Goal: Communication & Community: Answer question/provide support

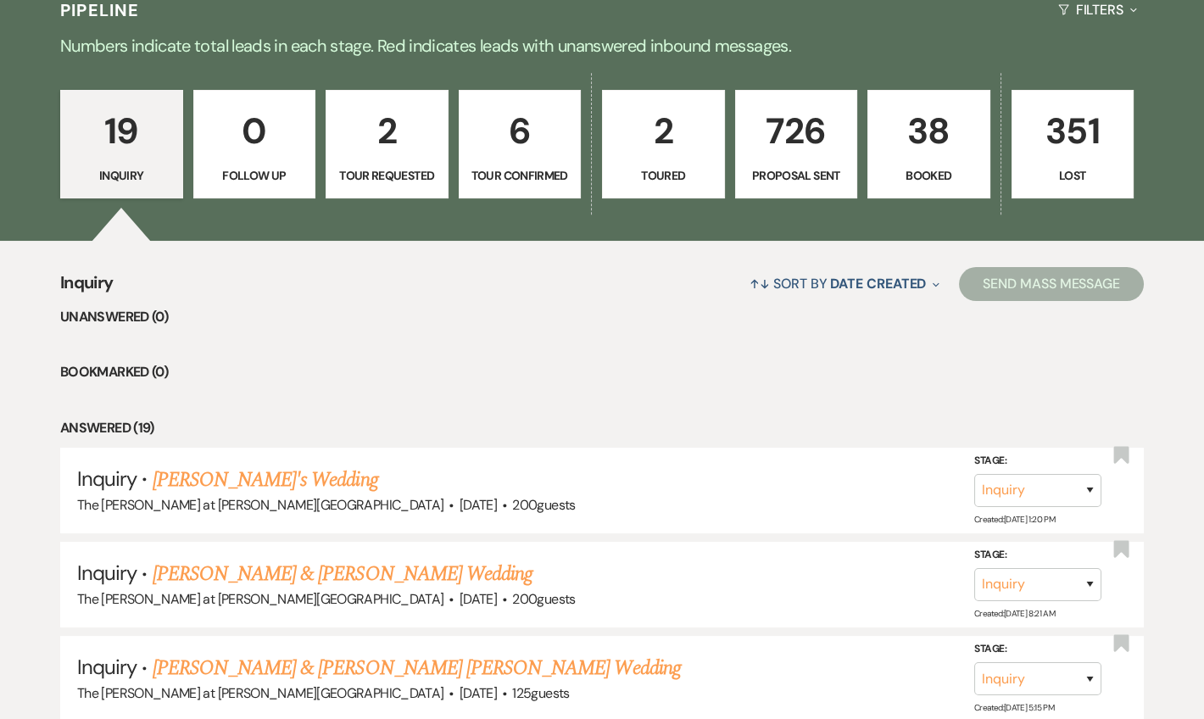
click at [550, 146] on p "6" at bounding box center [520, 131] width 101 height 57
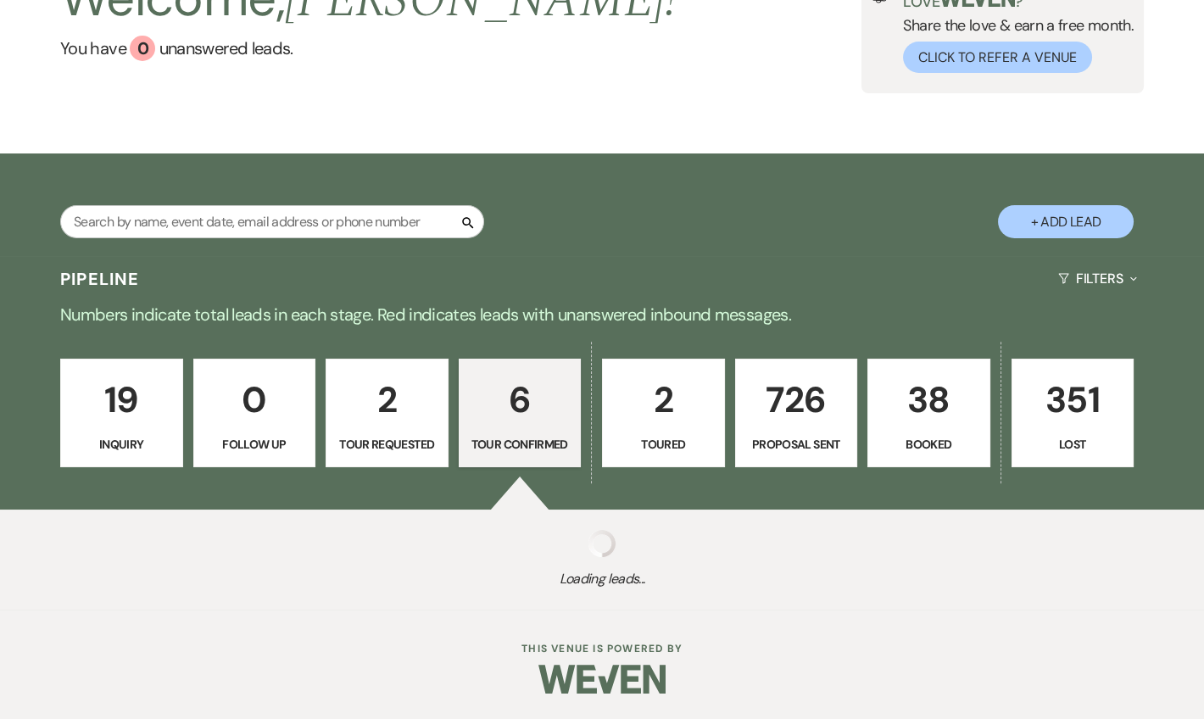
select select "4"
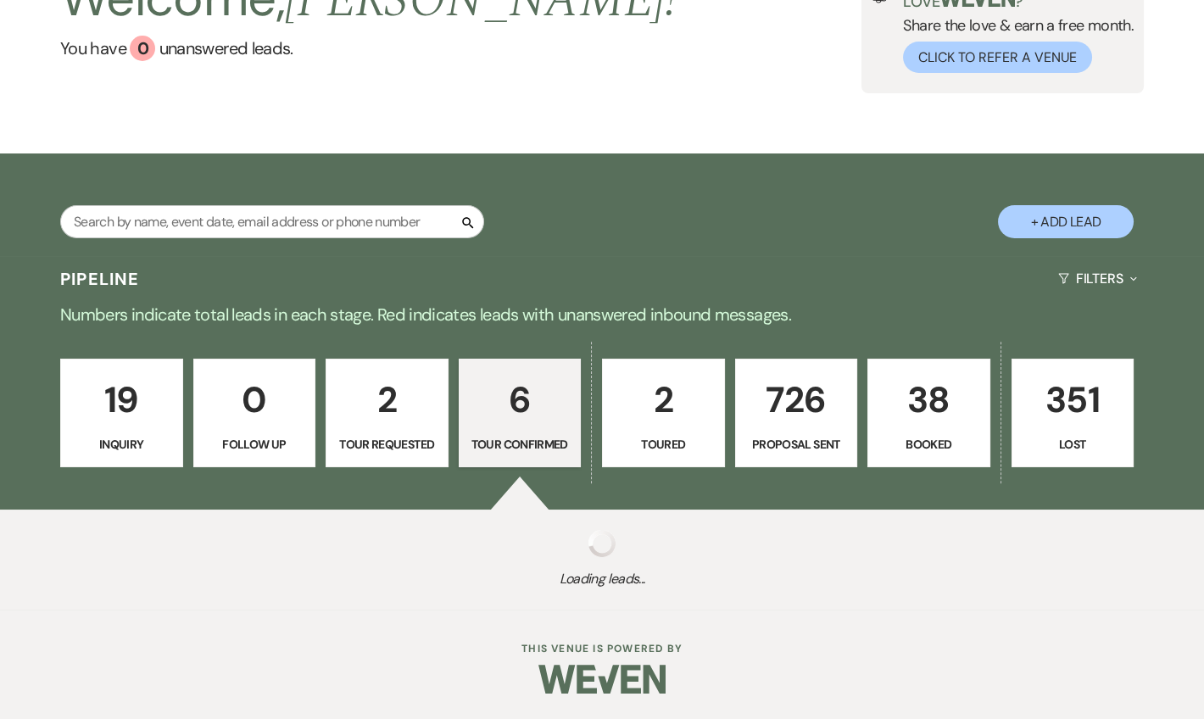
select select "4"
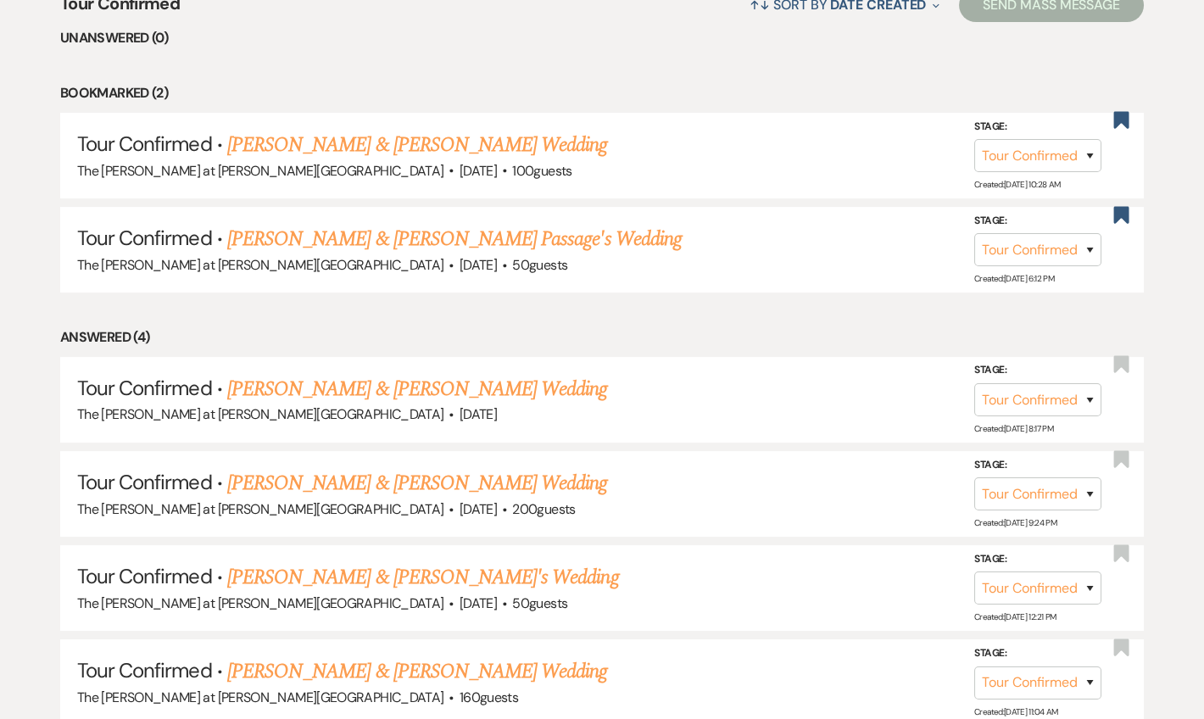
scroll to position [719, 0]
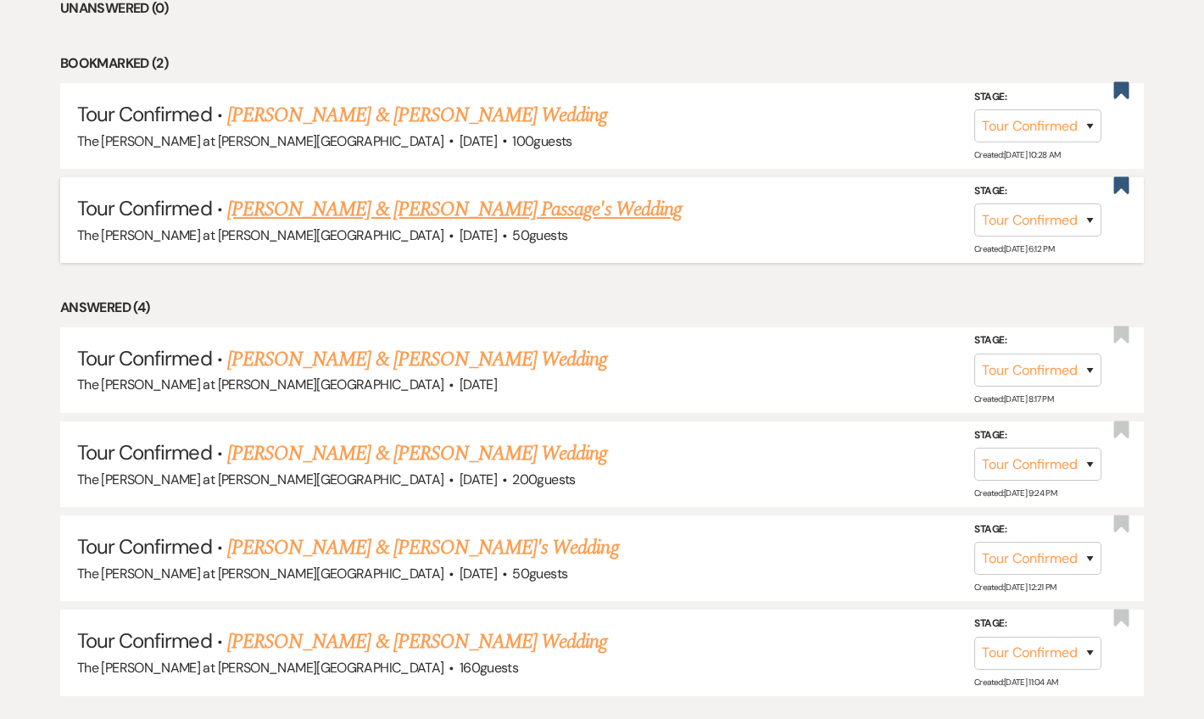
click at [412, 217] on link "[PERSON_NAME] & [PERSON_NAME] Passage's Wedding" at bounding box center [454, 209] width 455 height 31
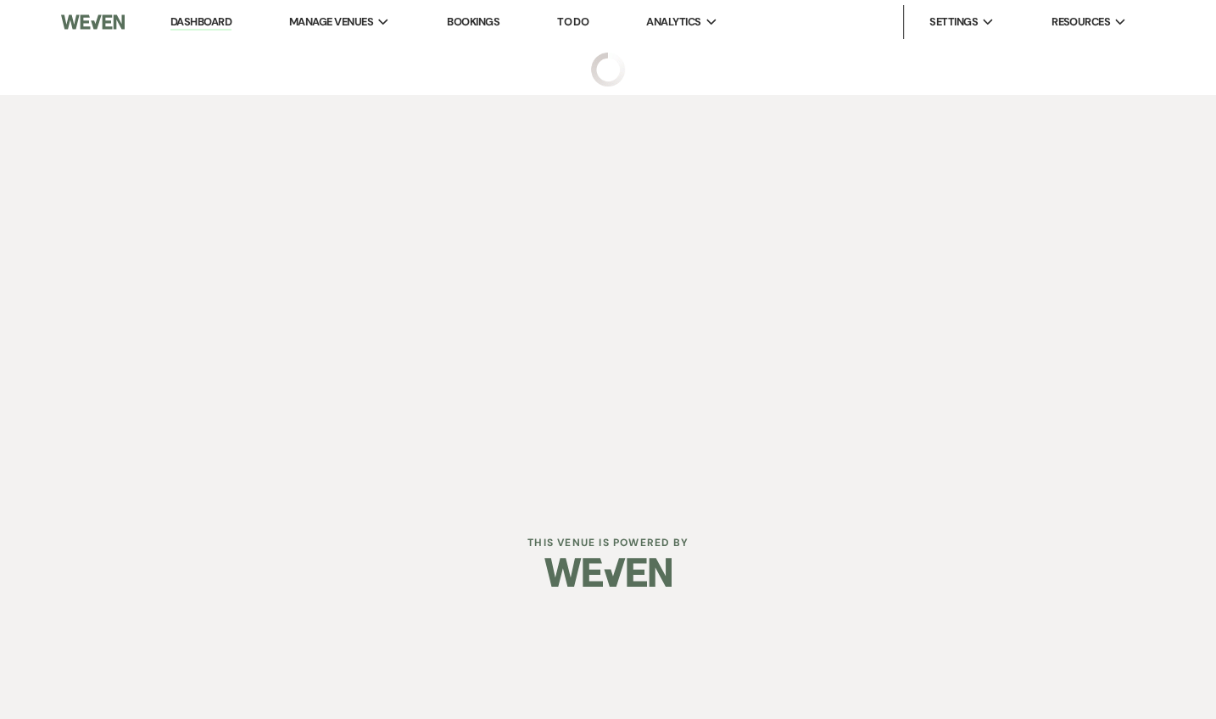
select select "4"
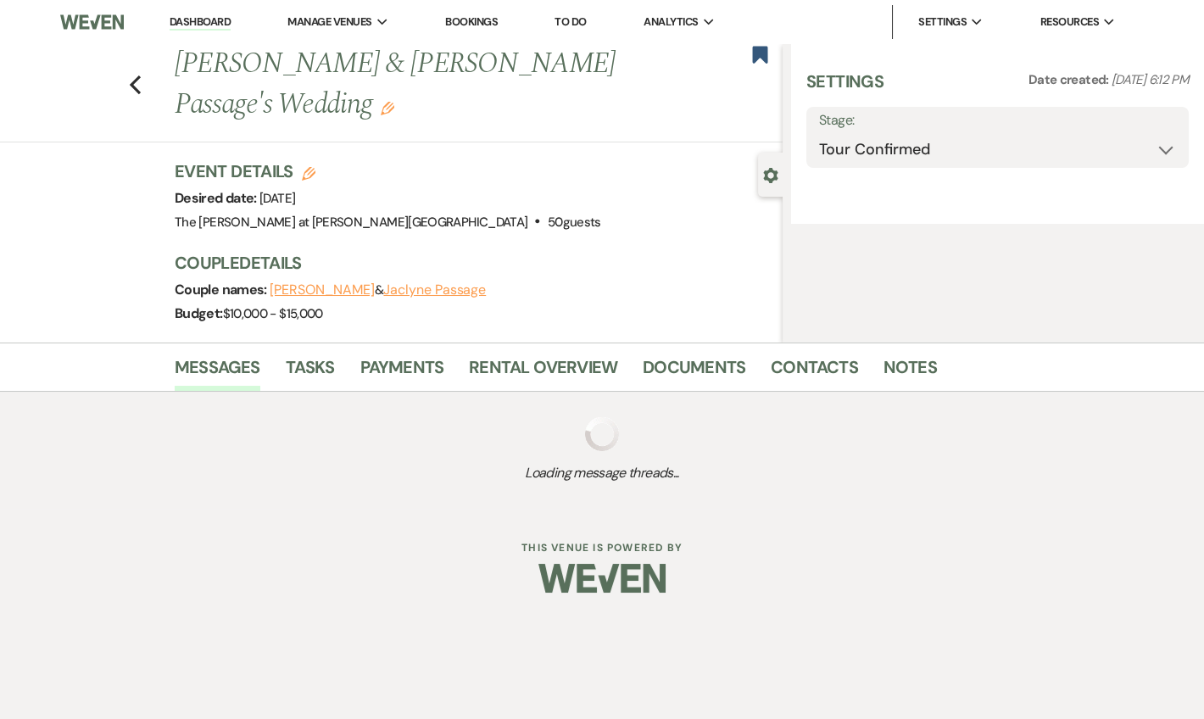
select select "5"
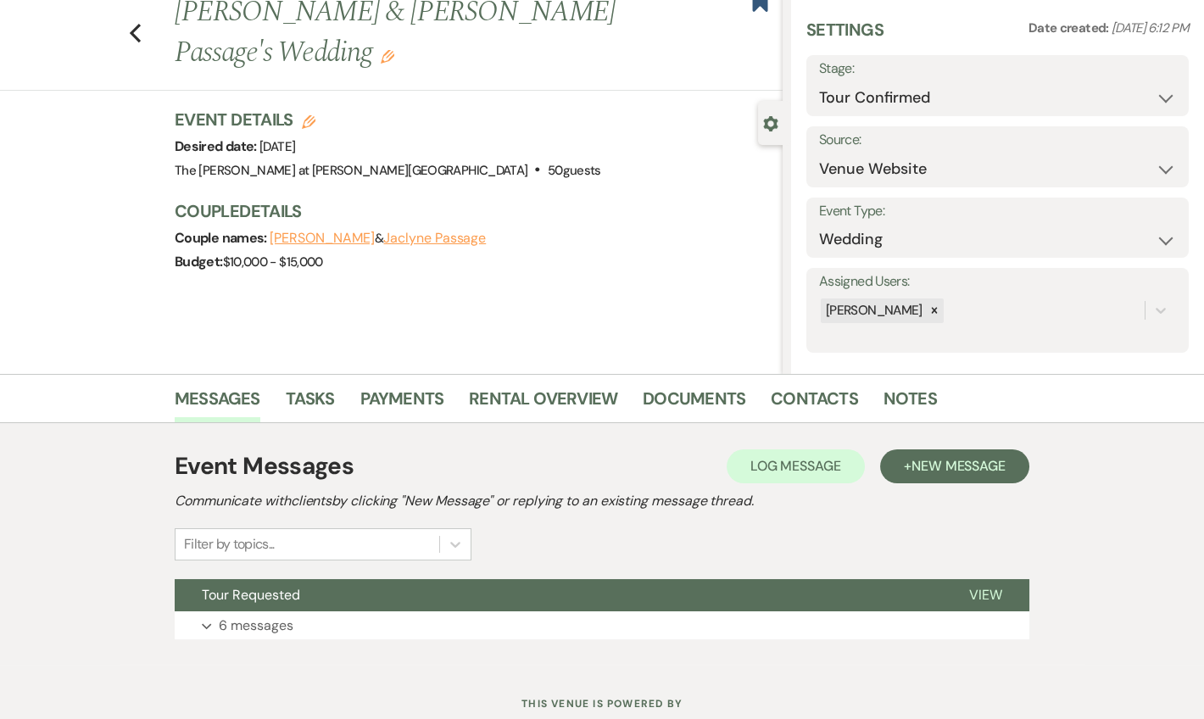
scroll to position [105, 0]
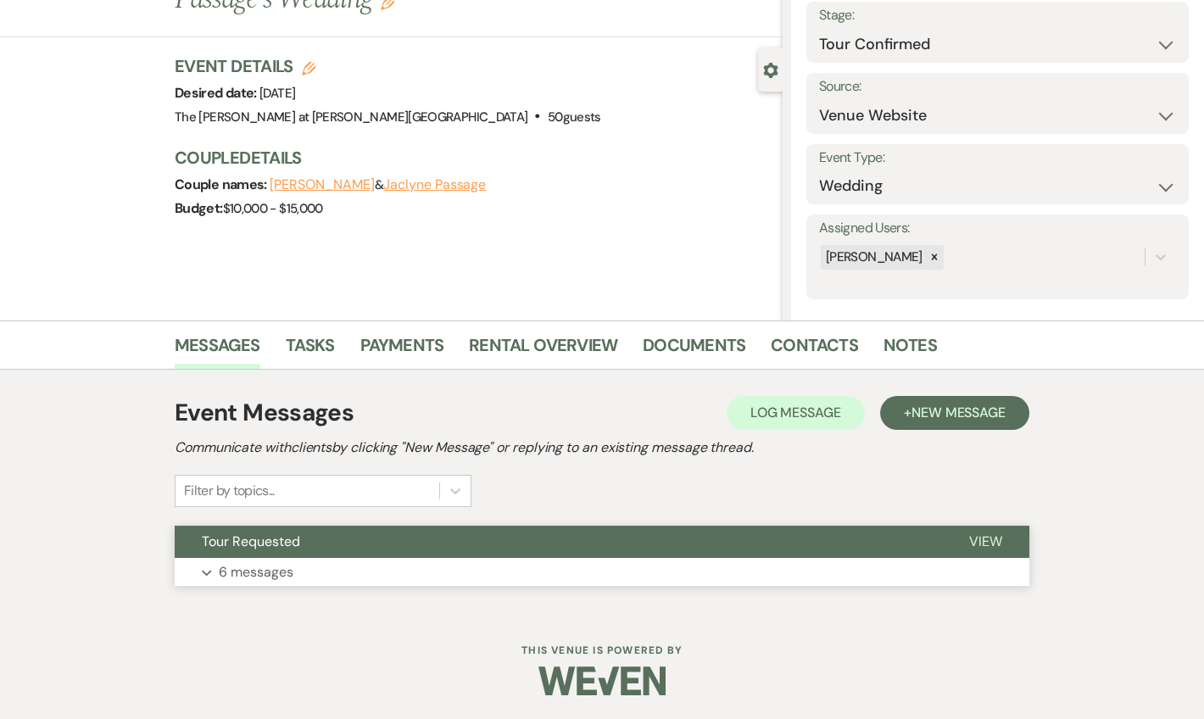
click at [296, 562] on button "Expand 6 messages" at bounding box center [602, 572] width 855 height 29
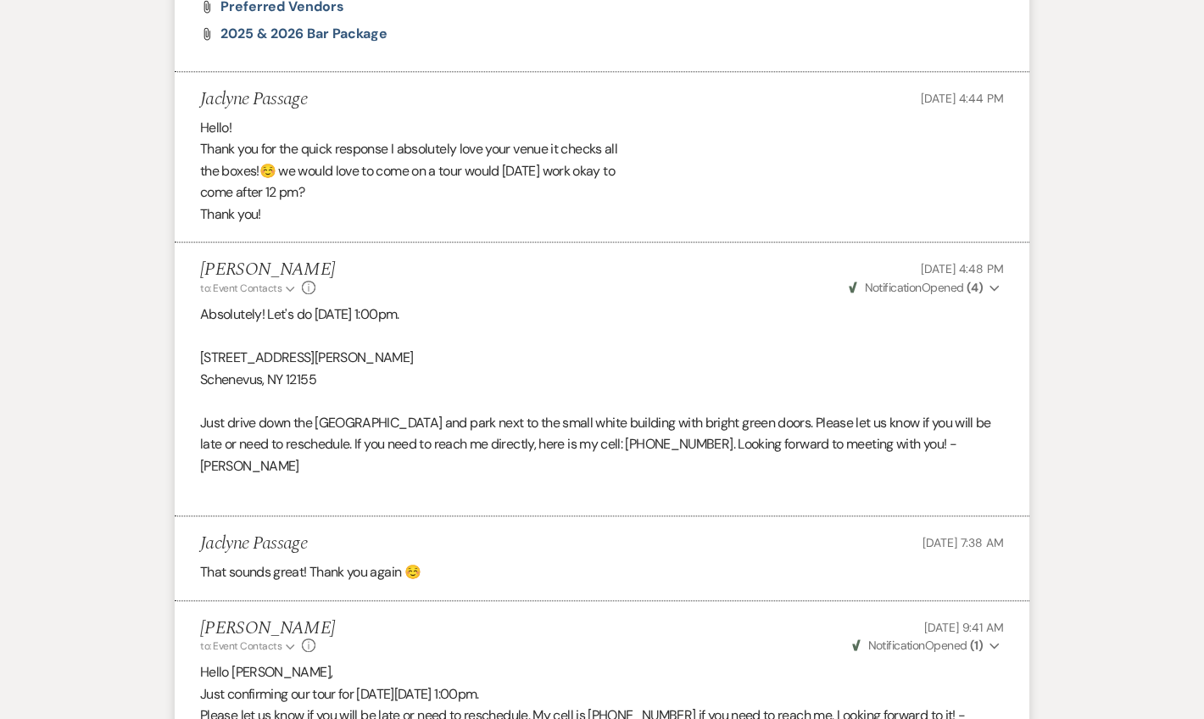
scroll to position [2322, 0]
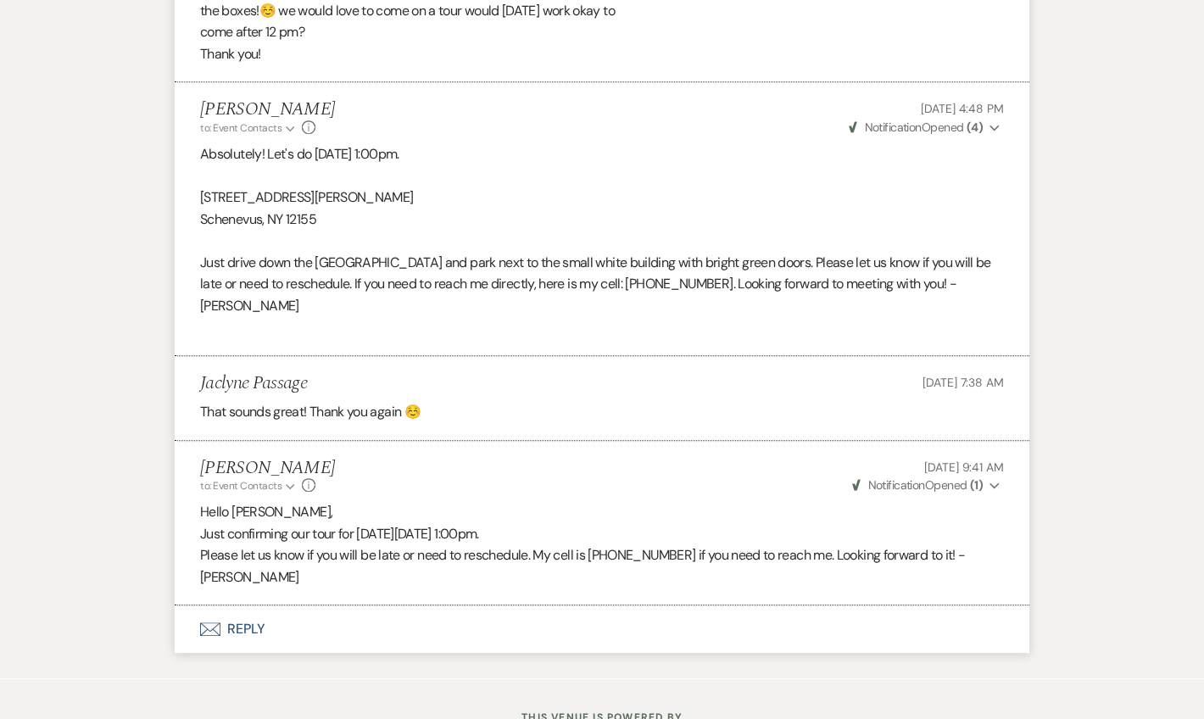
click at [256, 605] on button "Envelope Reply" at bounding box center [602, 628] width 855 height 47
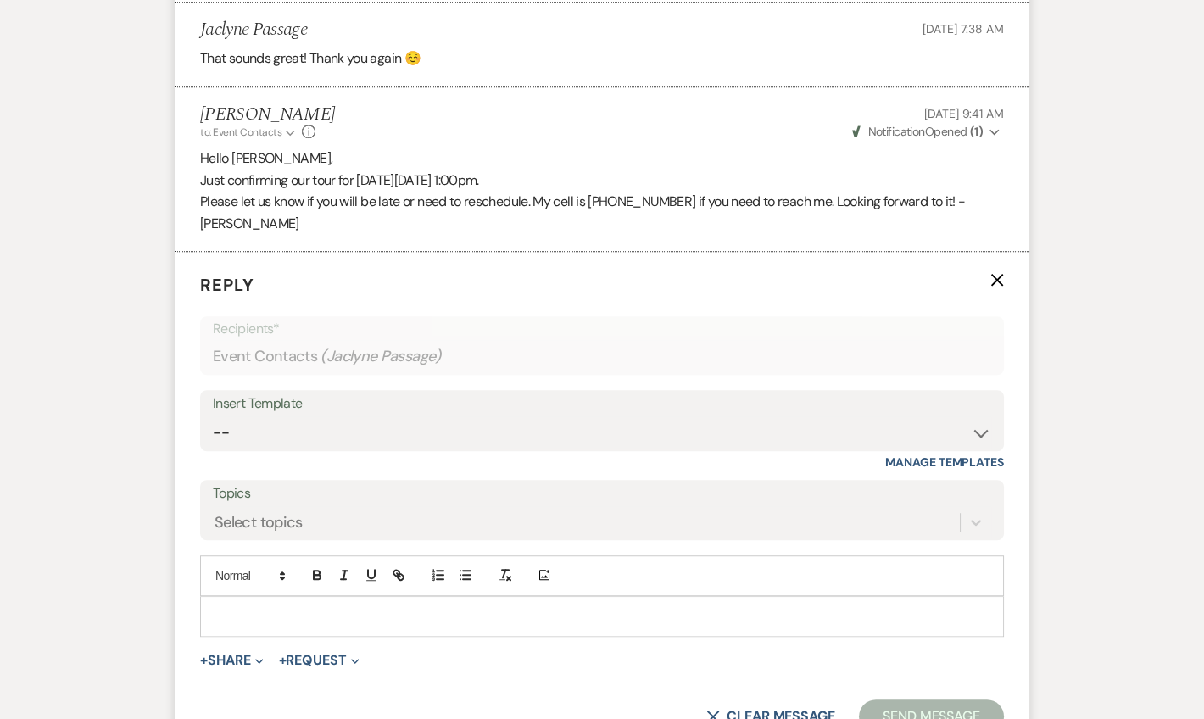
scroll to position [2750, 0]
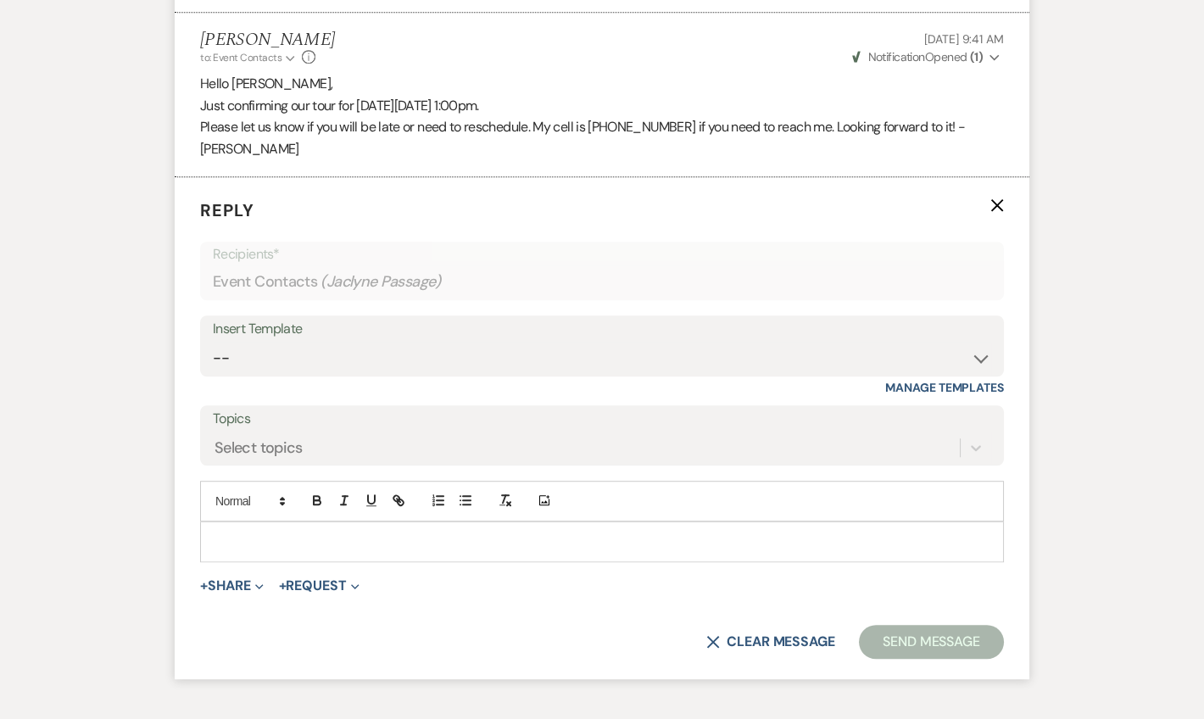
click at [271, 522] on div at bounding box center [602, 541] width 802 height 39
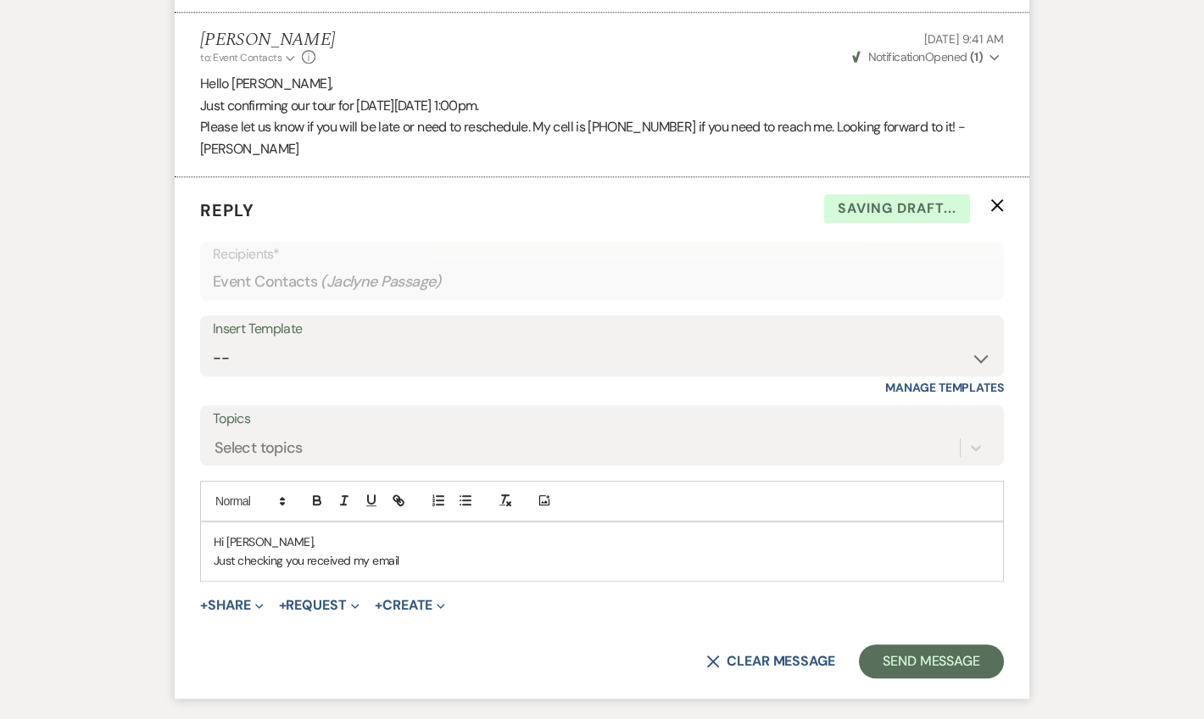
click at [413, 551] on p "Just checking you received my email" at bounding box center [602, 560] width 777 height 19
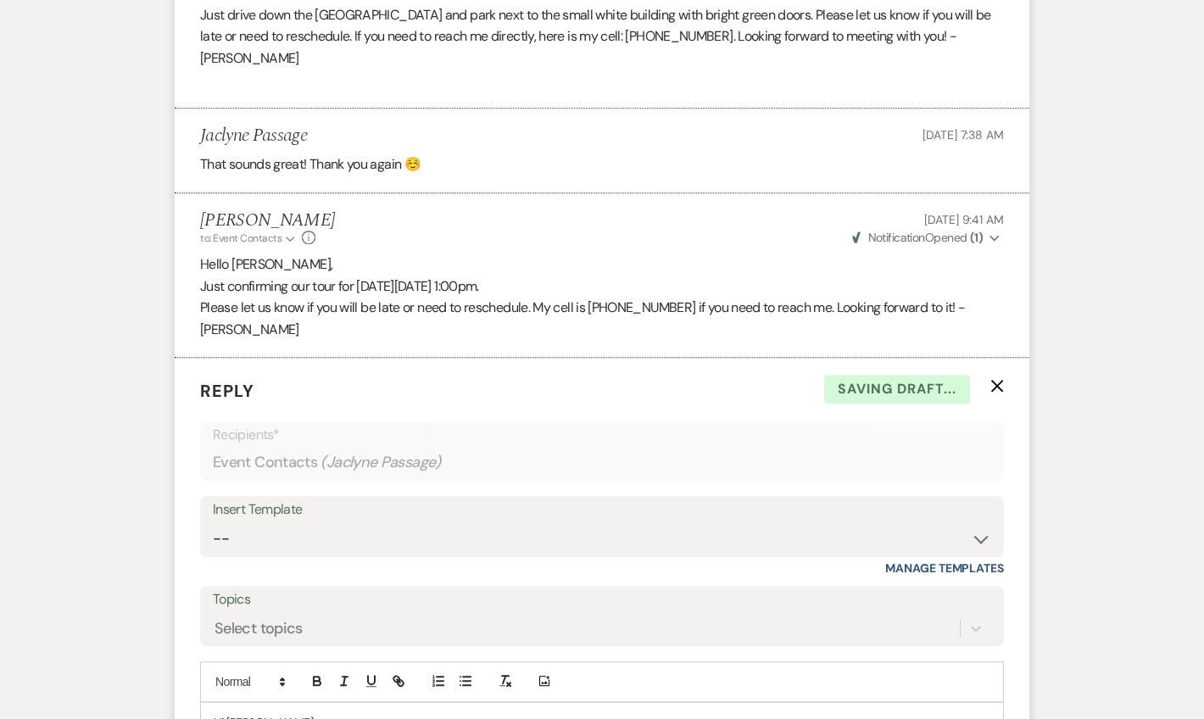
scroll to position [2544, 0]
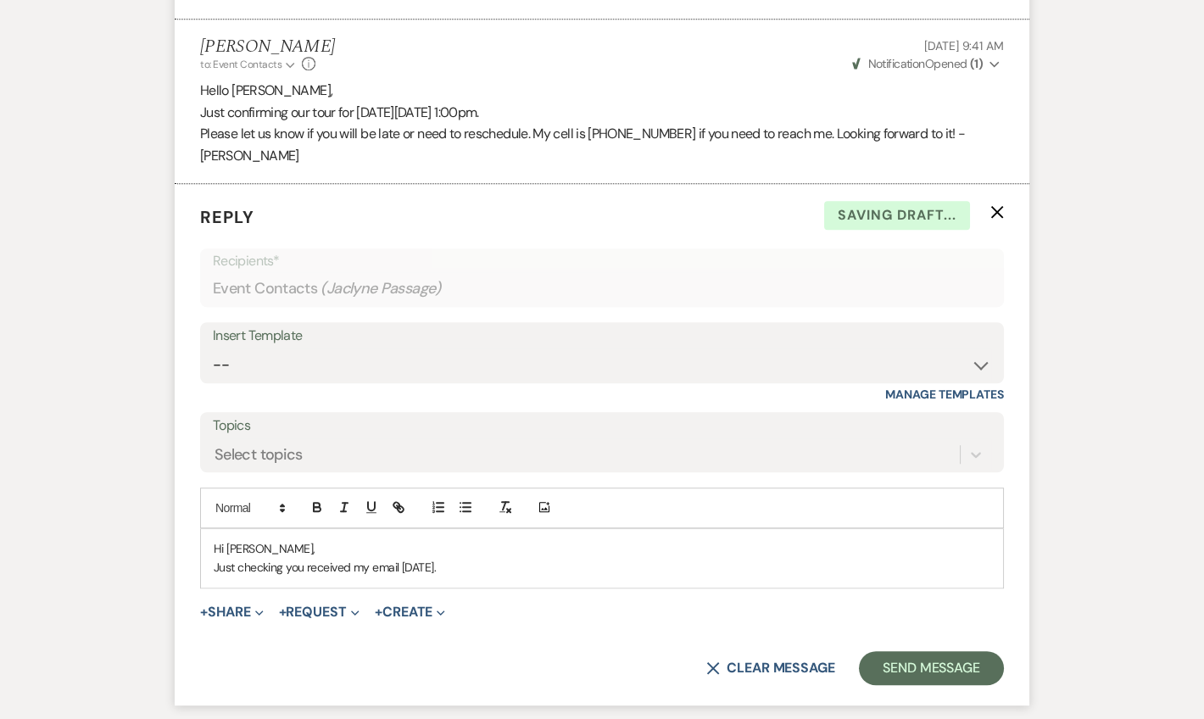
scroll to position [2750, 0]
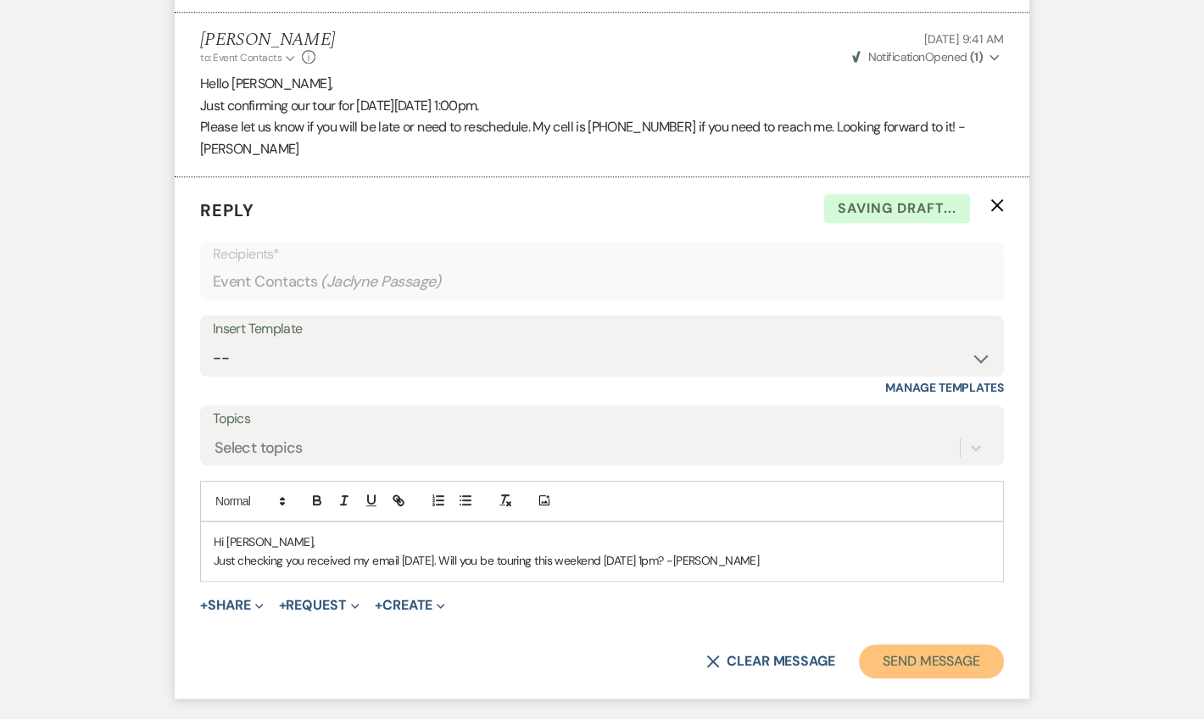
click at [902, 644] on button "Send Message" at bounding box center [931, 661] width 145 height 34
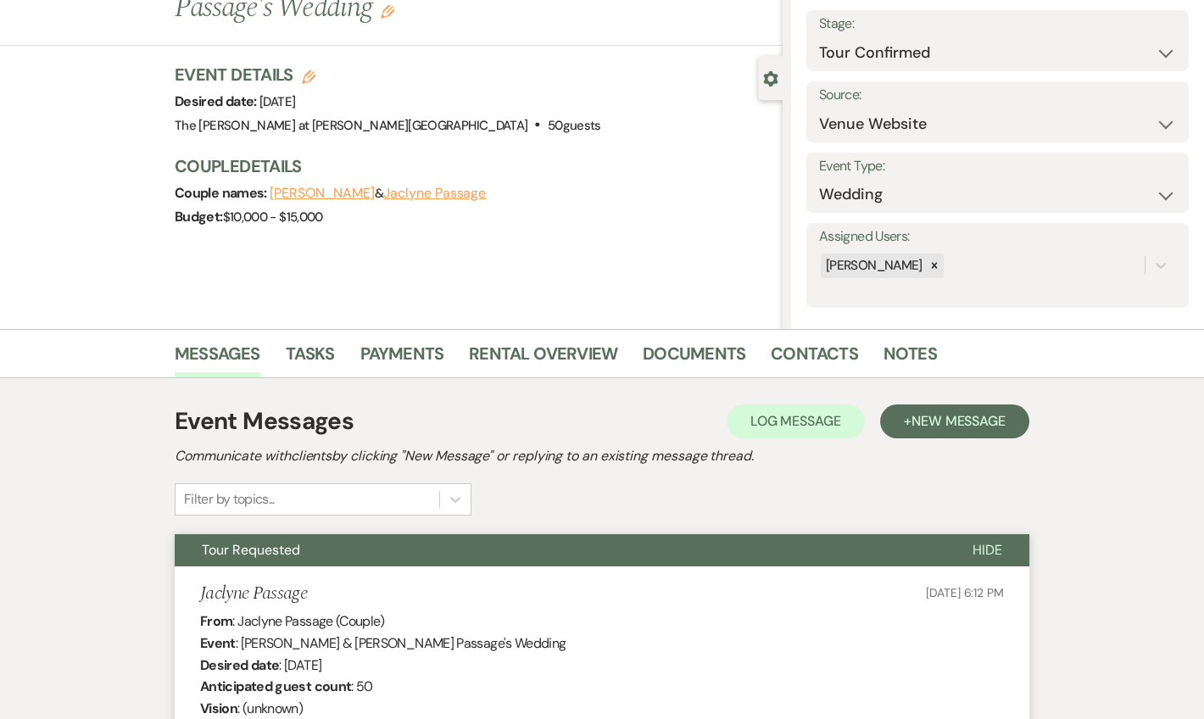
scroll to position [0, 0]
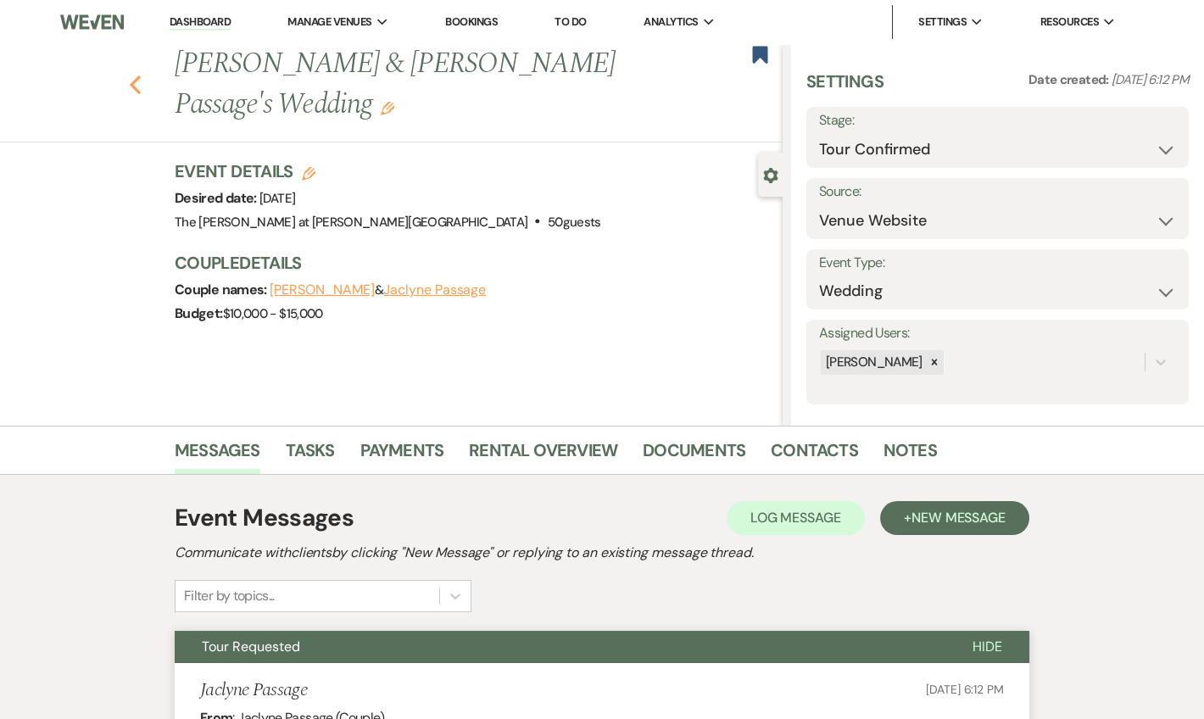
click at [137, 91] on div "Previous [PERSON_NAME] & [PERSON_NAME] Passage's Wedding Edit Bookmark" at bounding box center [387, 93] width 791 height 98
click at [137, 91] on icon "Previous" at bounding box center [135, 85] width 13 height 20
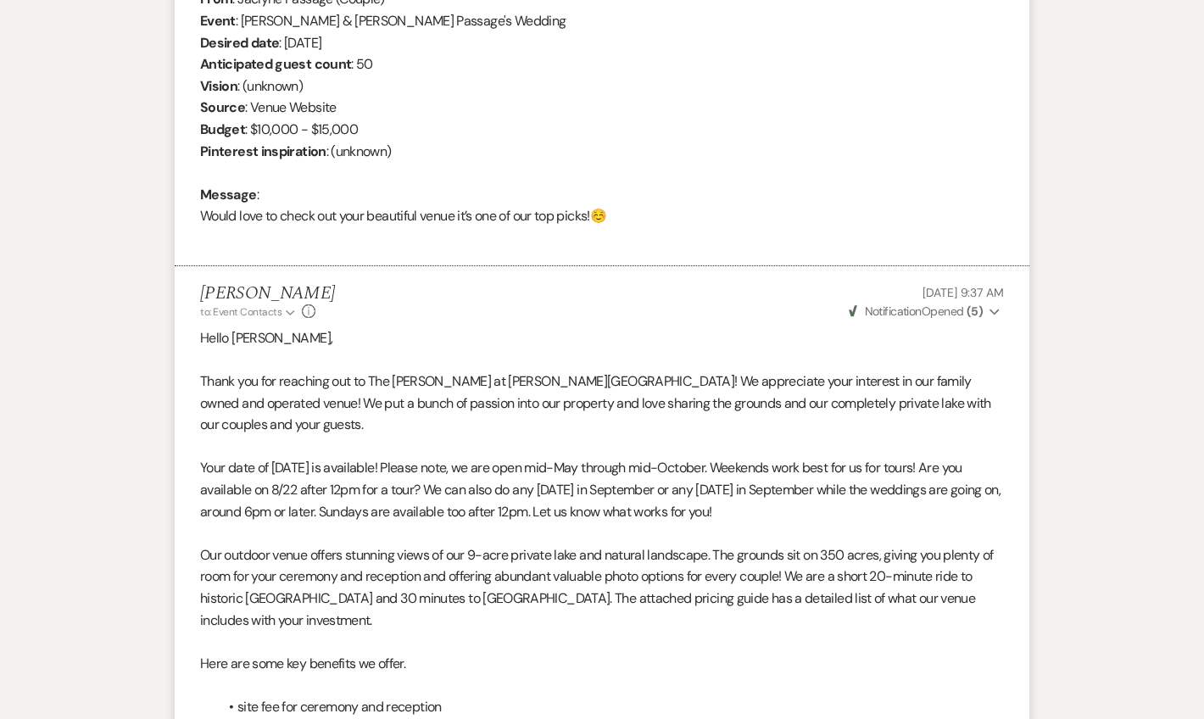
select select "4"
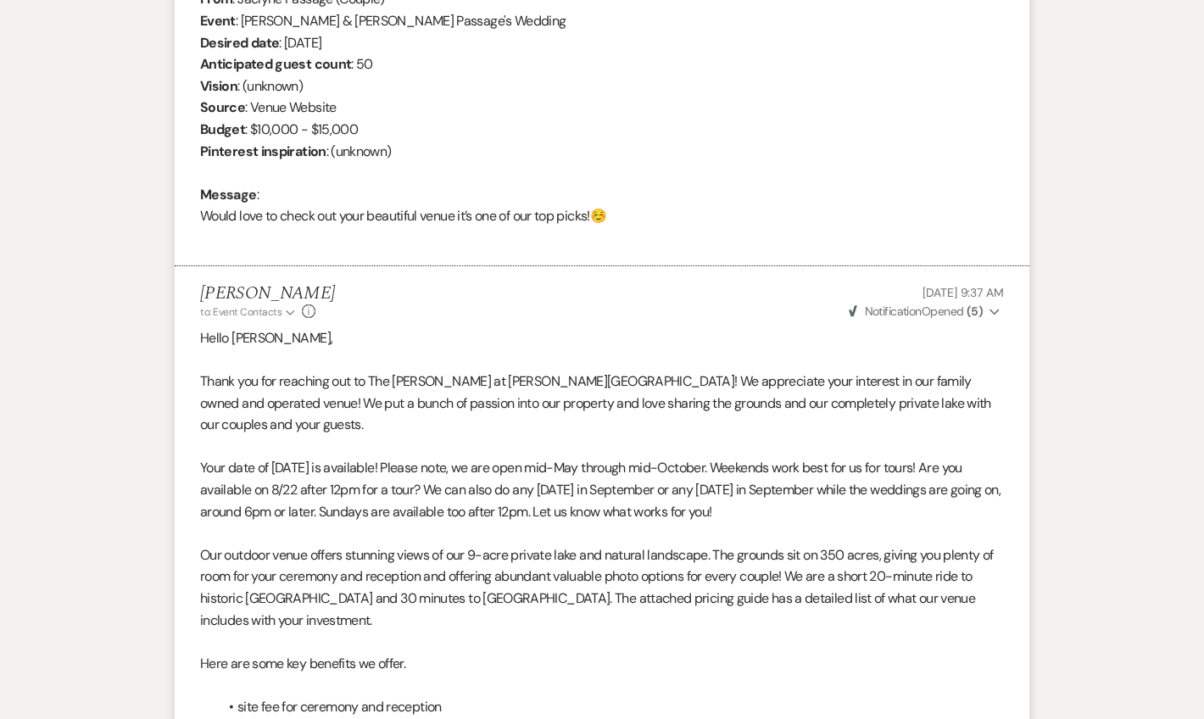
select select "4"
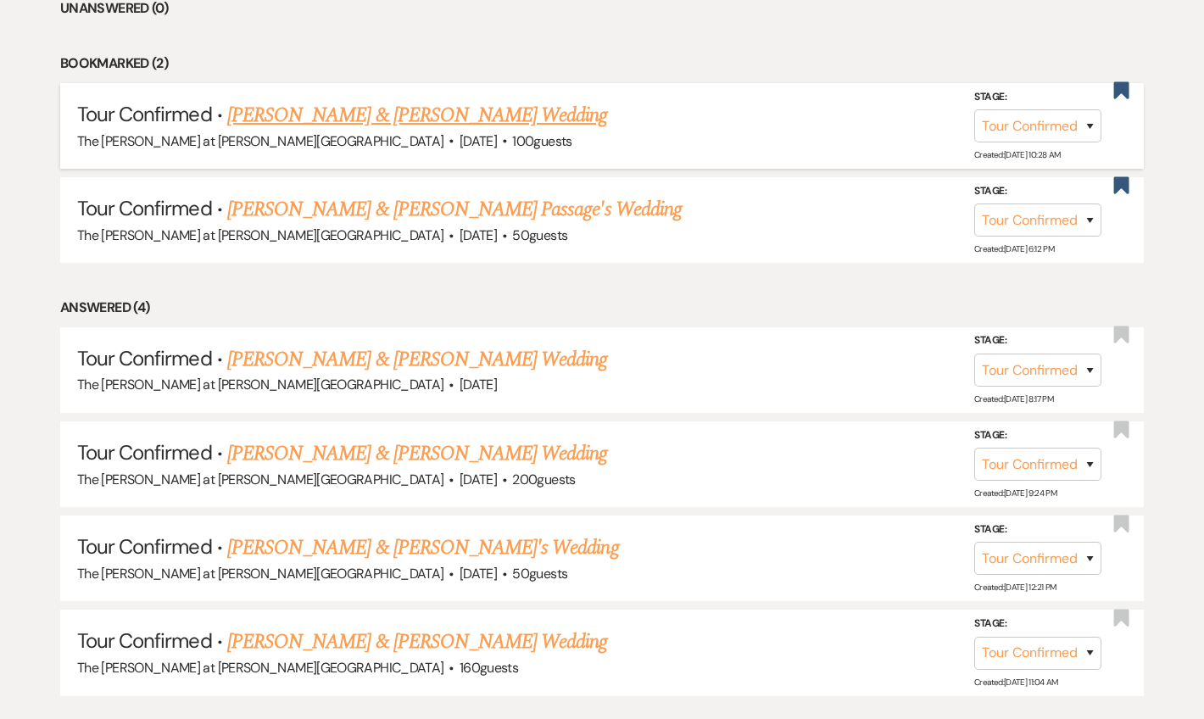
click at [316, 119] on link "[PERSON_NAME] & [PERSON_NAME] Wedding" at bounding box center [417, 115] width 380 height 31
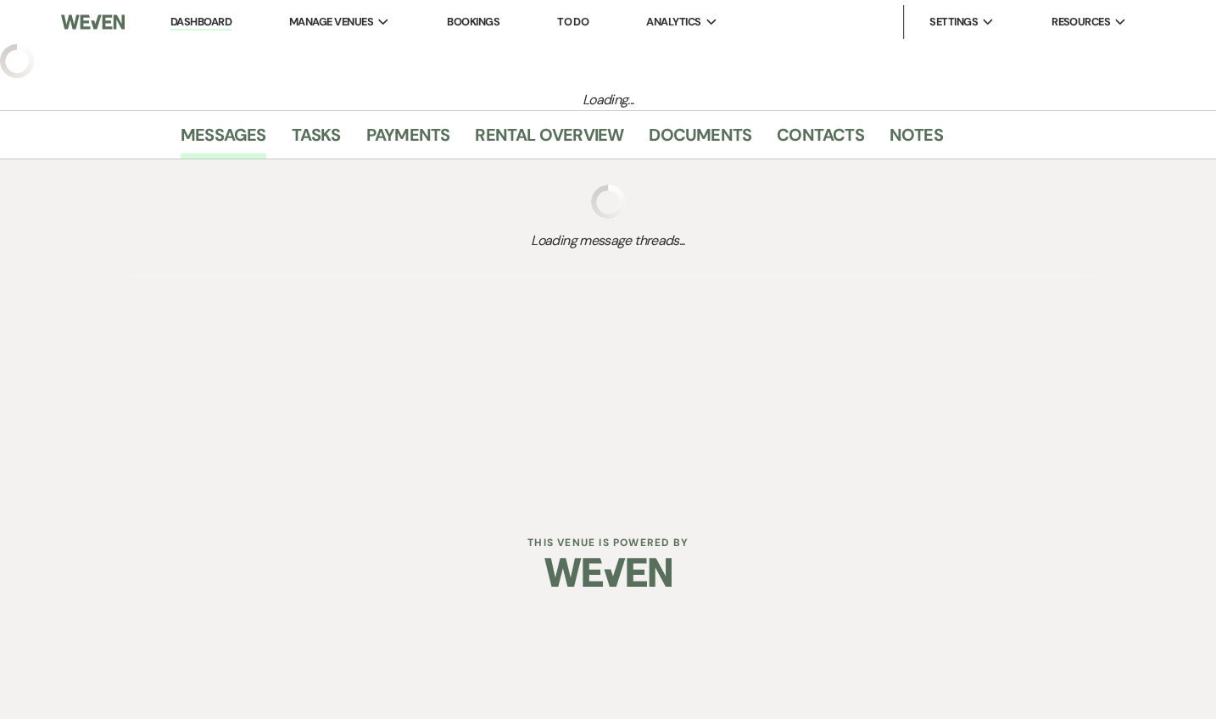
select select "4"
select select "5"
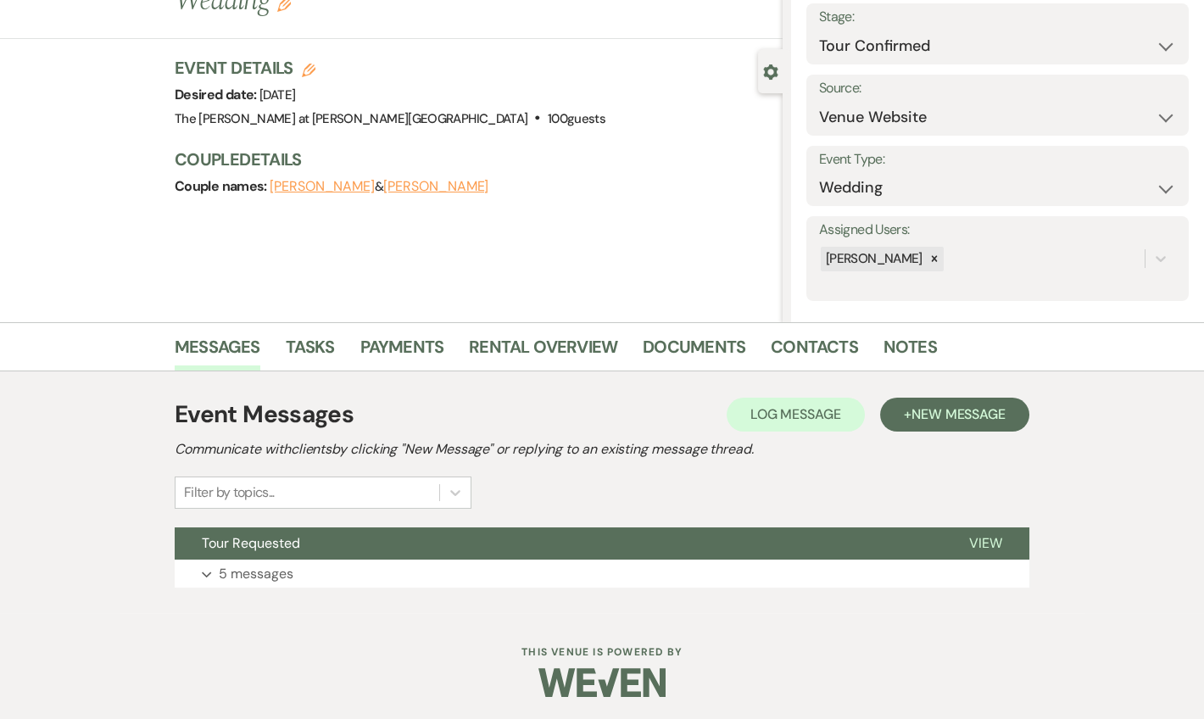
scroll to position [105, 0]
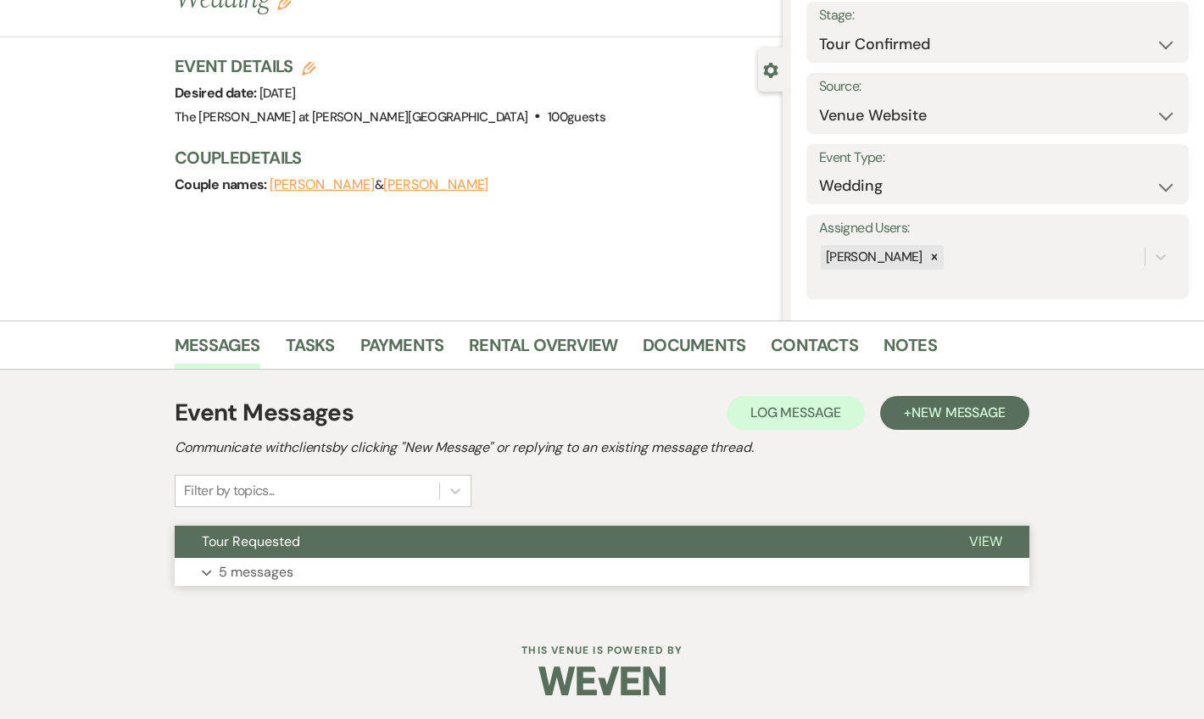
click at [268, 571] on p "5 messages" at bounding box center [256, 572] width 75 height 22
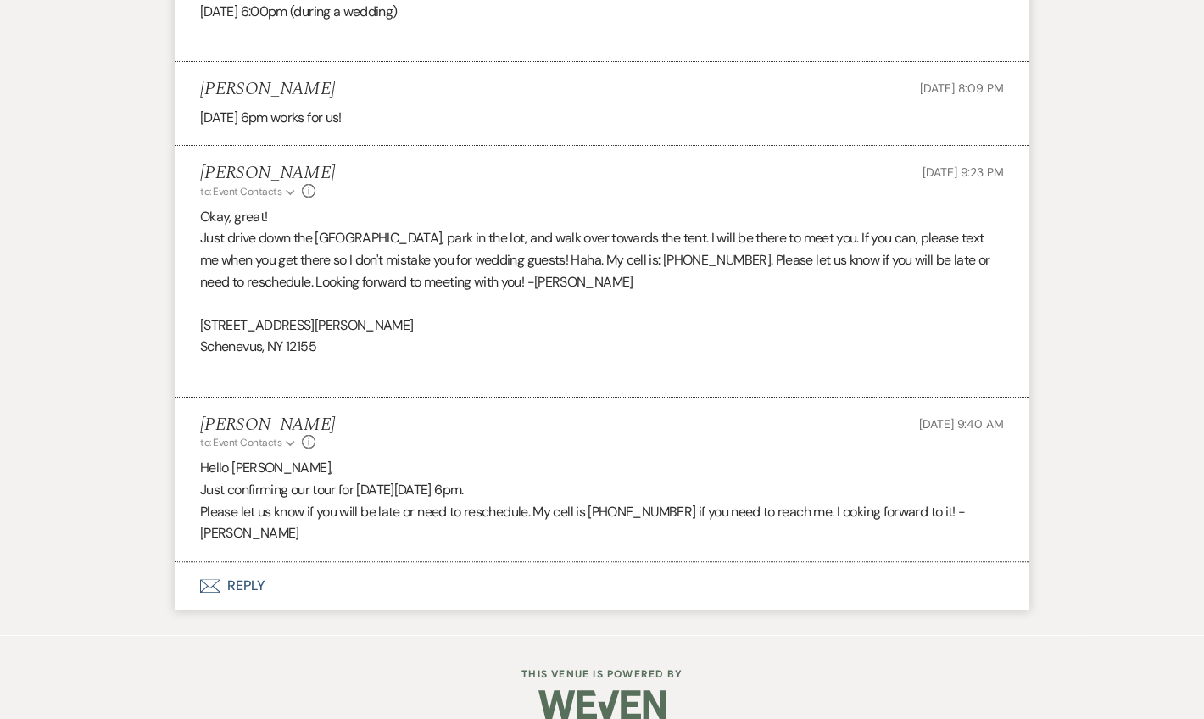
scroll to position [1241, 0]
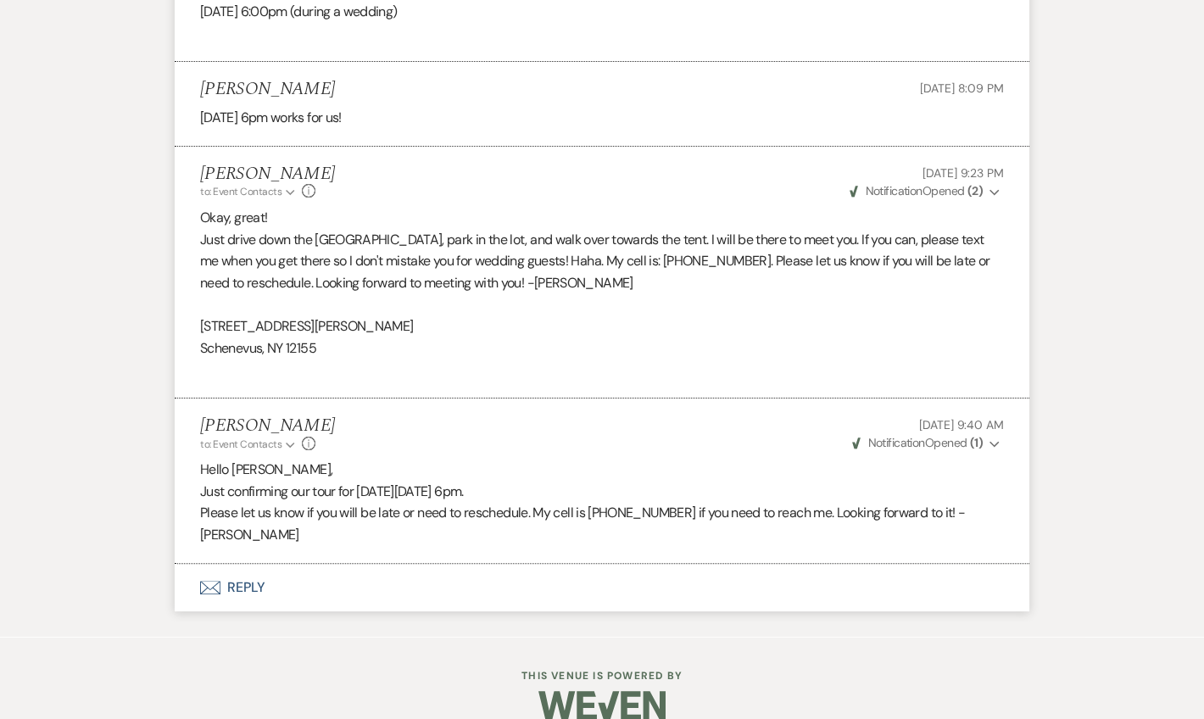
click at [250, 564] on button "Envelope Reply" at bounding box center [602, 587] width 855 height 47
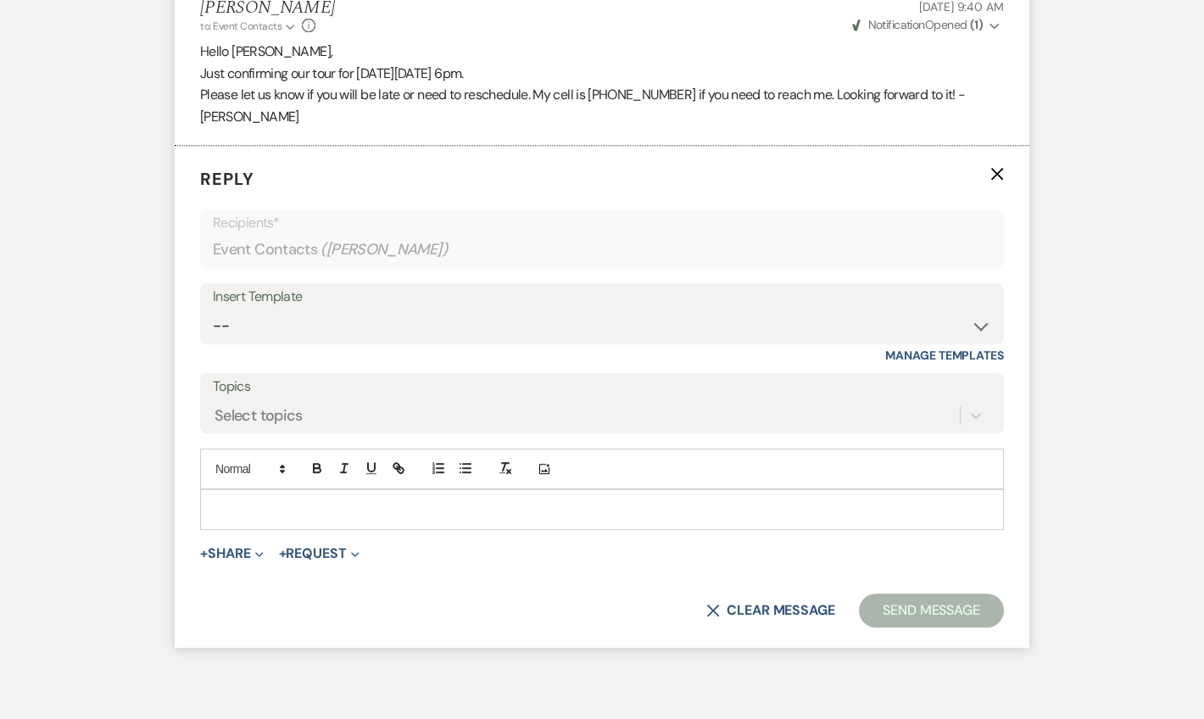
scroll to position [1670, 0]
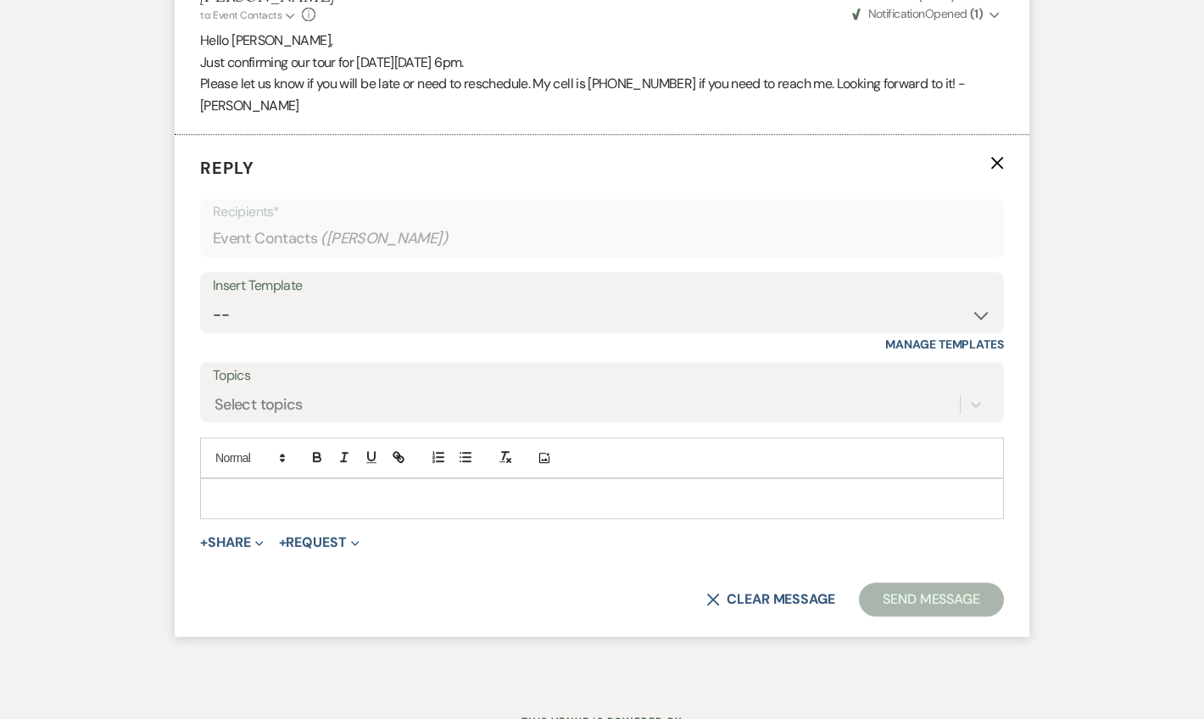
click at [247, 489] on p at bounding box center [602, 498] width 777 height 19
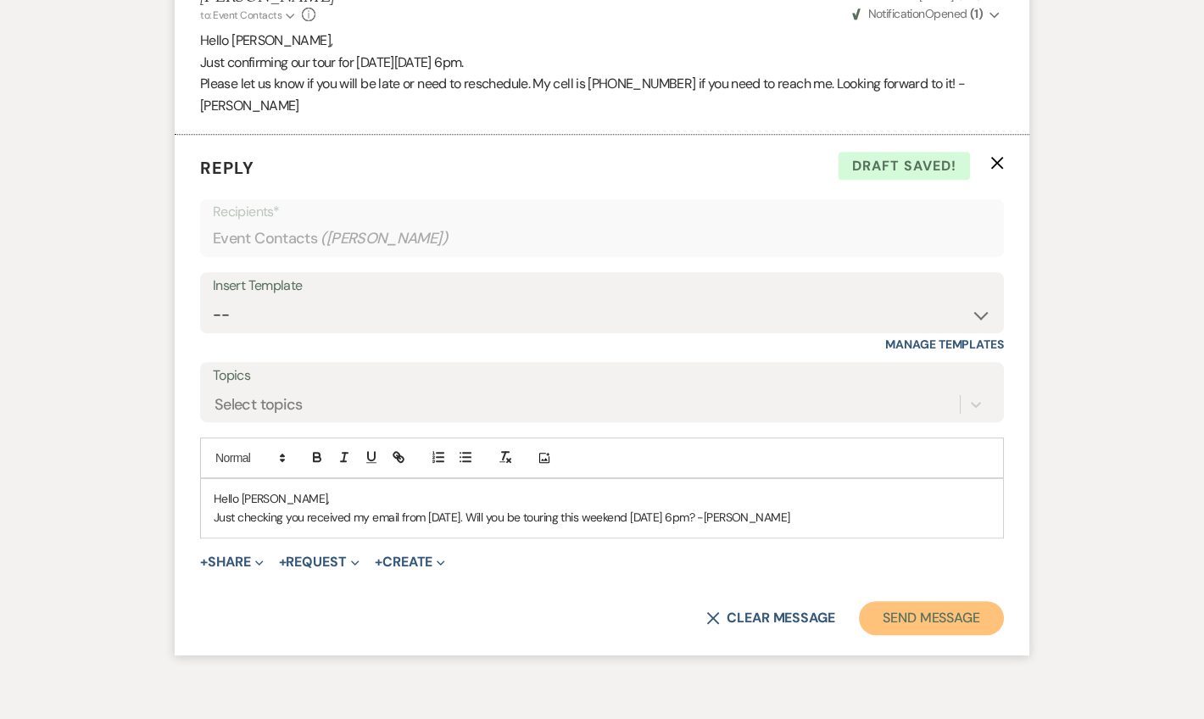
click at [922, 601] on button "Send Message" at bounding box center [931, 618] width 145 height 34
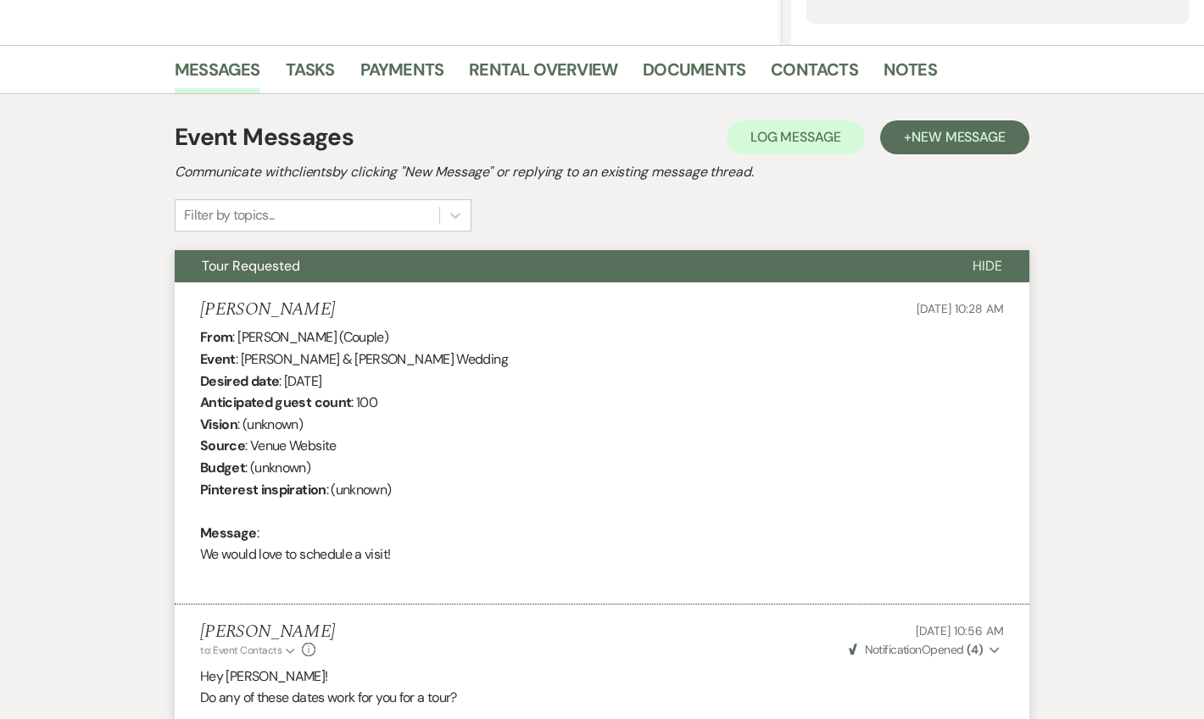
scroll to position [0, 0]
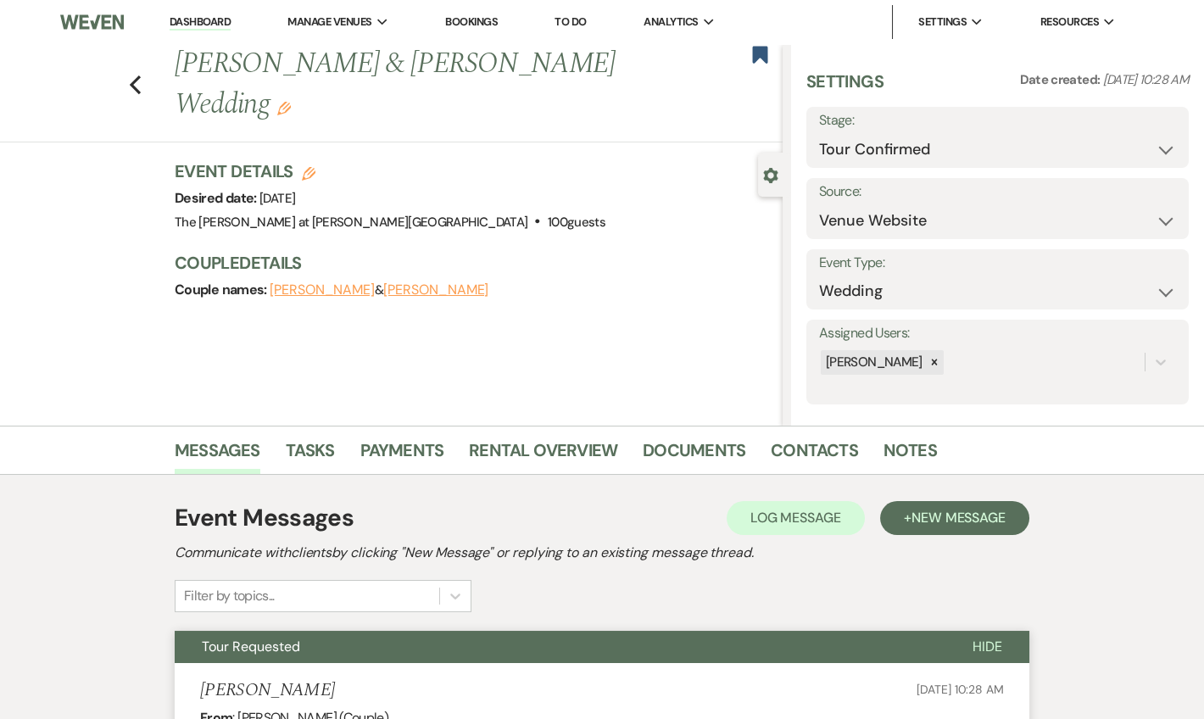
click at [211, 22] on link "Dashboard" at bounding box center [200, 22] width 61 height 16
